Goal: Task Accomplishment & Management: Manage account settings

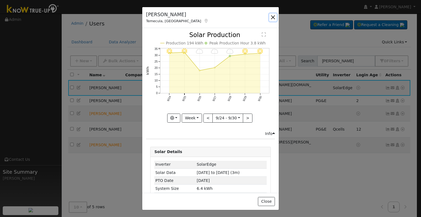
click at [273, 18] on button "button" at bounding box center [273, 17] width 8 height 8
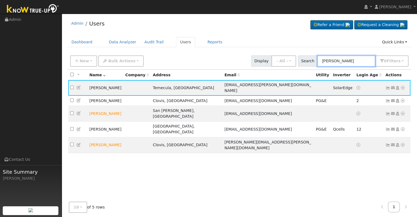
drag, startPoint x: 343, startPoint y: 62, endPoint x: 312, endPoint y: 59, distance: 30.8
click at [312, 60] on div "Search Armenta 0 Filter s Role Show - All - Show Leads Admin Billing Admin Acco…" at bounding box center [353, 60] width 111 height 11
paste input "nthony and Teresa Flores"
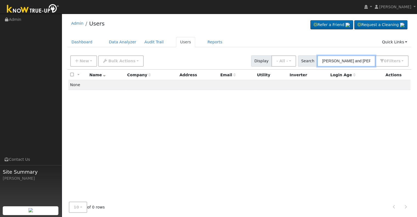
click at [361, 60] on input "Anthony and Teresa Flores" at bounding box center [346, 60] width 58 height 11
click at [360, 60] on input "Anthony and Teresa Flores" at bounding box center [346, 60] width 58 height 11
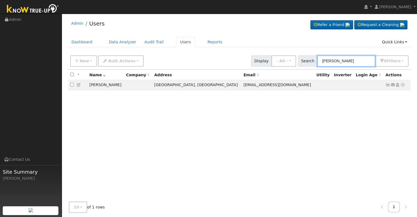
type input "Anthony Flores"
click at [386, 84] on icon at bounding box center [387, 85] width 5 height 4
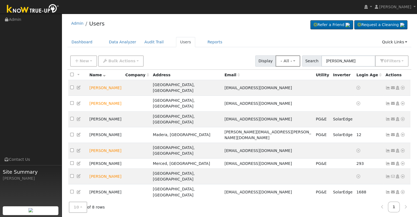
drag, startPoint x: 351, startPoint y: 60, endPoint x: 304, endPoint y: 58, distance: 46.3
click at [304, 58] on div "New Add User Quick Add Quick Connect Quick Convert Lead Bulk Actions Send Email…" at bounding box center [239, 59] width 340 height 13
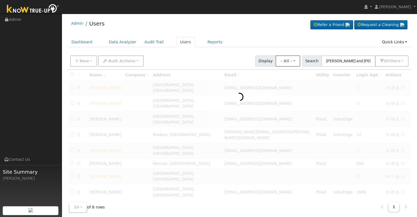
scroll to position [0, 2]
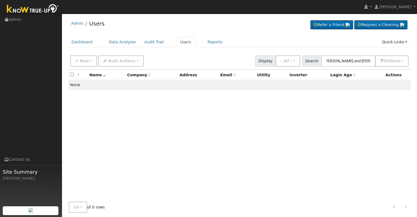
click at [350, 60] on input "Anthony and Teresa Flores" at bounding box center [348, 60] width 54 height 11
click at [342, 60] on input "Teresa Flores" at bounding box center [348, 60] width 54 height 11
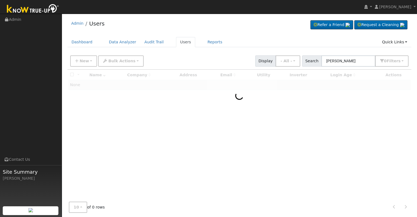
type input "Flores"
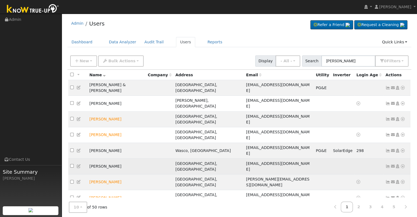
click at [386, 164] on icon at bounding box center [387, 166] width 5 height 4
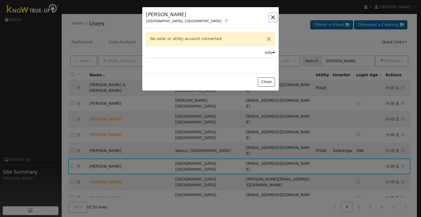
click at [272, 16] on button "button" at bounding box center [273, 17] width 8 height 8
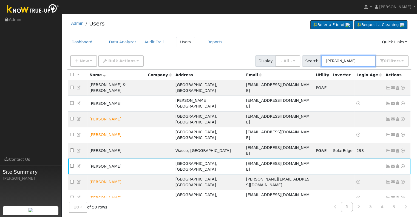
drag, startPoint x: 346, startPoint y: 58, endPoint x: 319, endPoint y: 61, distance: 27.8
click at [319, 61] on div "Search Flores 0 Filter s Role Show - All - Show Leads Admin Billing Admin Accou…" at bounding box center [355, 60] width 107 height 11
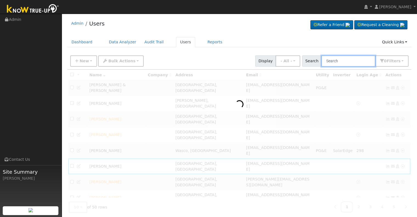
paste input "Ramirez, Petronila"
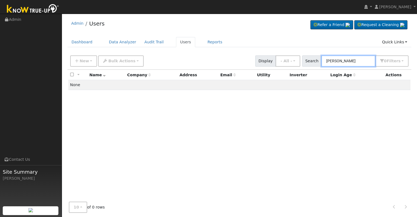
click at [345, 59] on input "Ramirez, Petronila" at bounding box center [348, 60] width 54 height 11
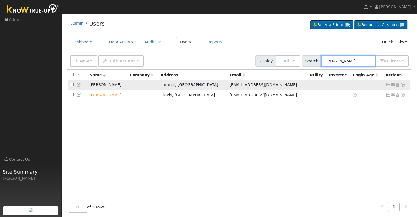
type input "Petronila"
click at [386, 85] on icon at bounding box center [387, 85] width 5 height 4
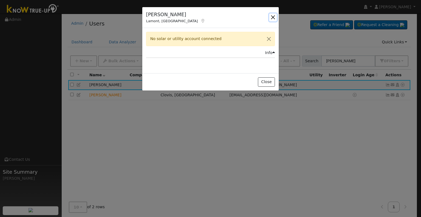
click at [273, 17] on button "button" at bounding box center [273, 17] width 8 height 8
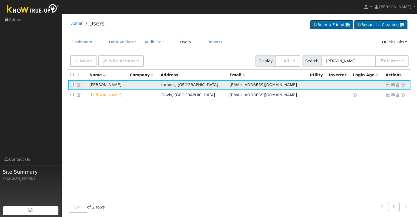
click at [403, 83] on icon at bounding box center [402, 85] width 5 height 4
click at [392, 94] on link "Data Analyzer" at bounding box center [385, 94] width 40 height 8
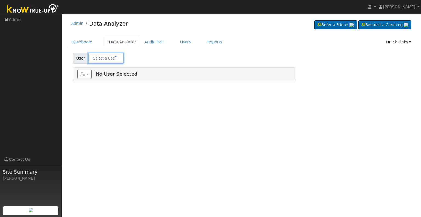
type input "[PERSON_NAME]"
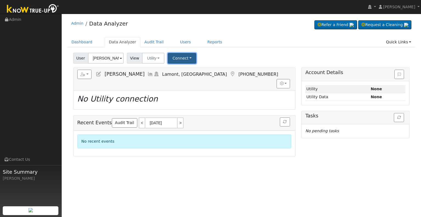
click at [187, 58] on button "Connect" at bounding box center [182, 58] width 28 height 11
click at [182, 70] on link "Select a Provider" at bounding box center [189, 70] width 43 height 8
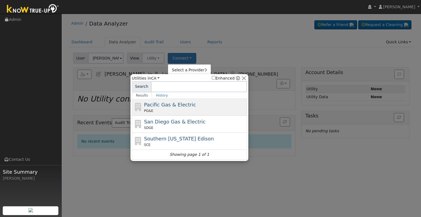
click at [158, 104] on span "Pacific Gas & Electric" at bounding box center [170, 105] width 52 height 6
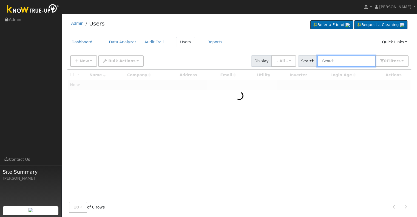
click at [328, 59] on input "text" at bounding box center [346, 60] width 58 height 11
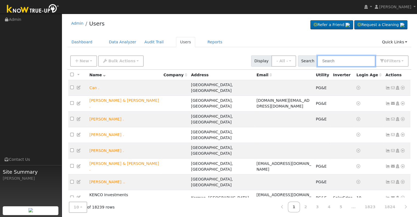
paste input "Arciga, Everardo"
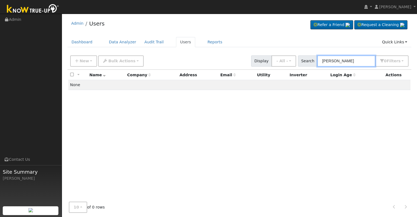
click at [338, 59] on input "Arciga, Everardo" at bounding box center [346, 60] width 58 height 11
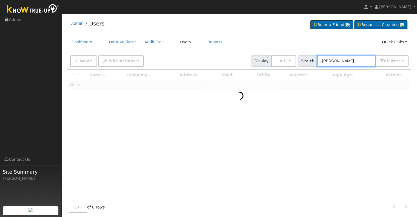
type input "Everardo"
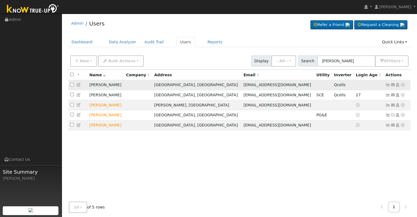
click at [388, 85] on icon at bounding box center [387, 85] width 5 height 4
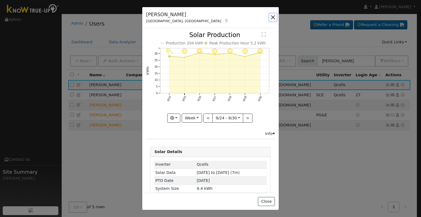
click at [272, 16] on button "button" at bounding box center [273, 17] width 8 height 8
